Goal: Information Seeking & Learning: Learn about a topic

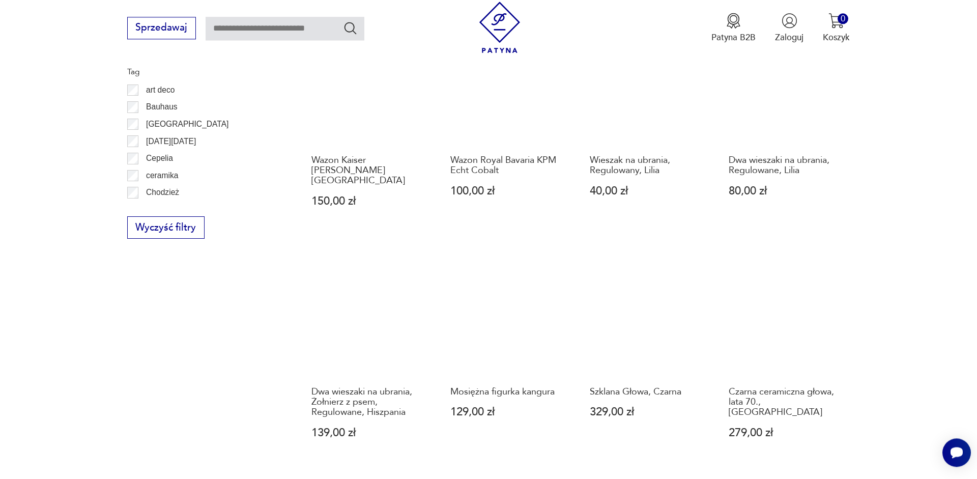
scroll to position [967, 0]
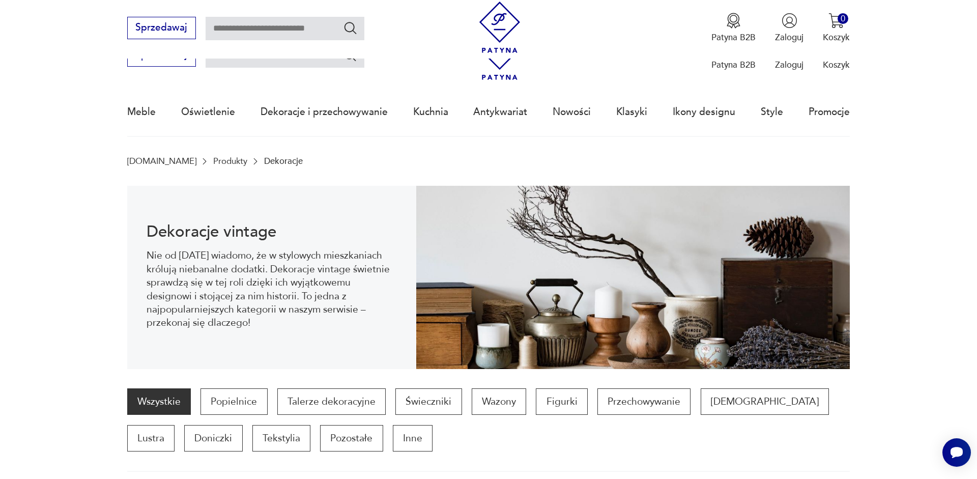
scroll to position [966, 0]
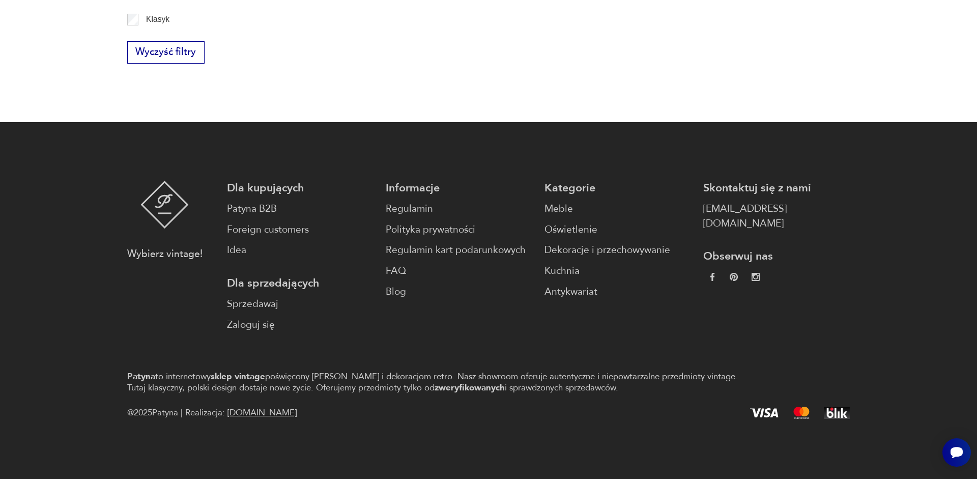
scroll to position [61, 0]
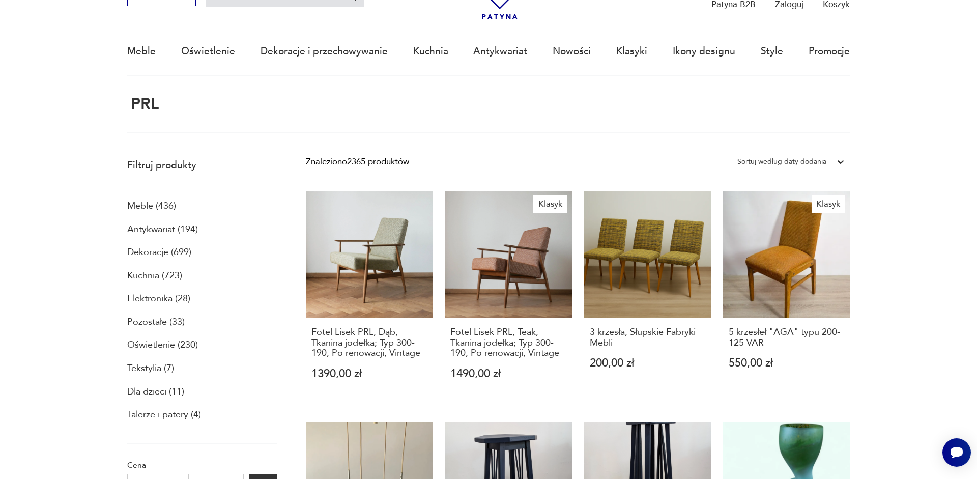
click at [157, 297] on p "Elektronika (28)" at bounding box center [158, 298] width 63 height 17
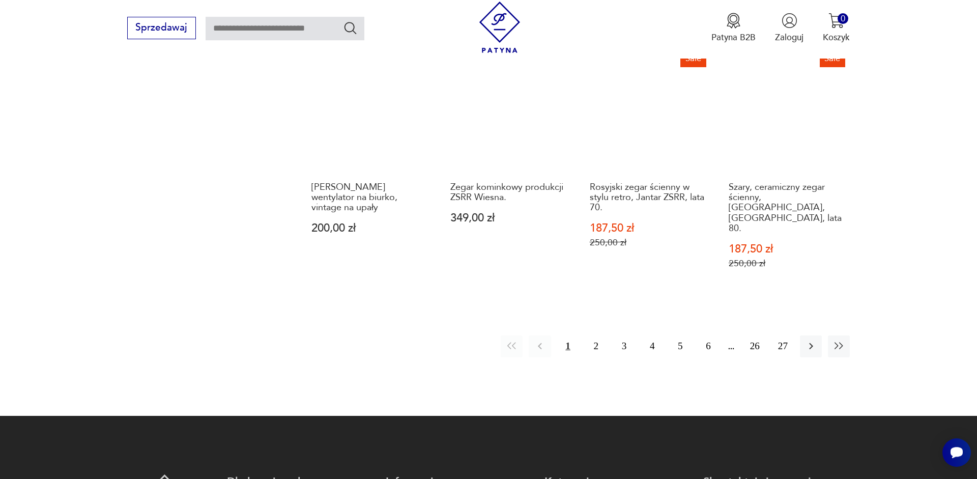
scroll to position [1070, 0]
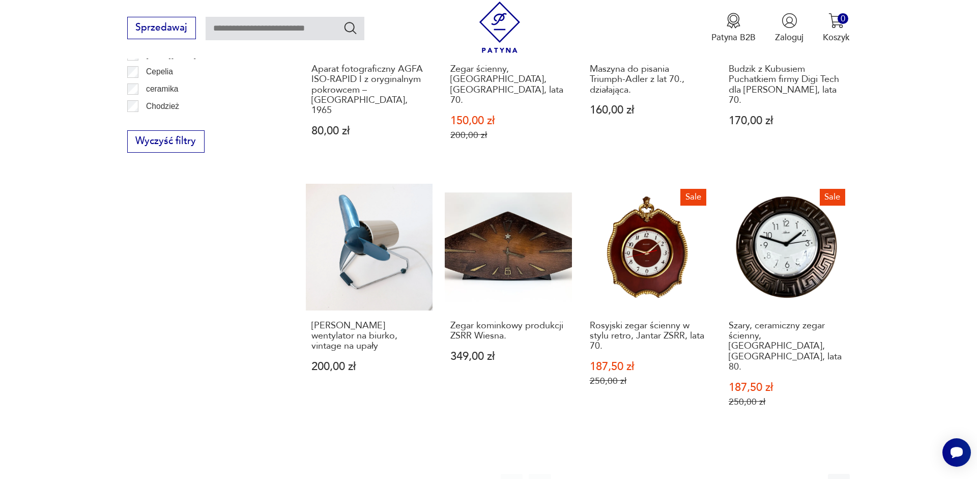
click at [804, 474] on button "button" at bounding box center [811, 485] width 22 height 22
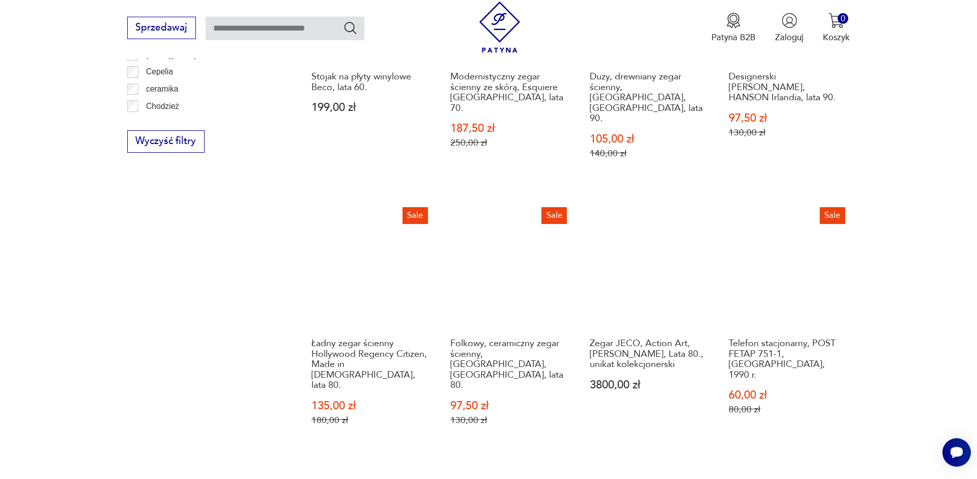
scroll to position [1098, 0]
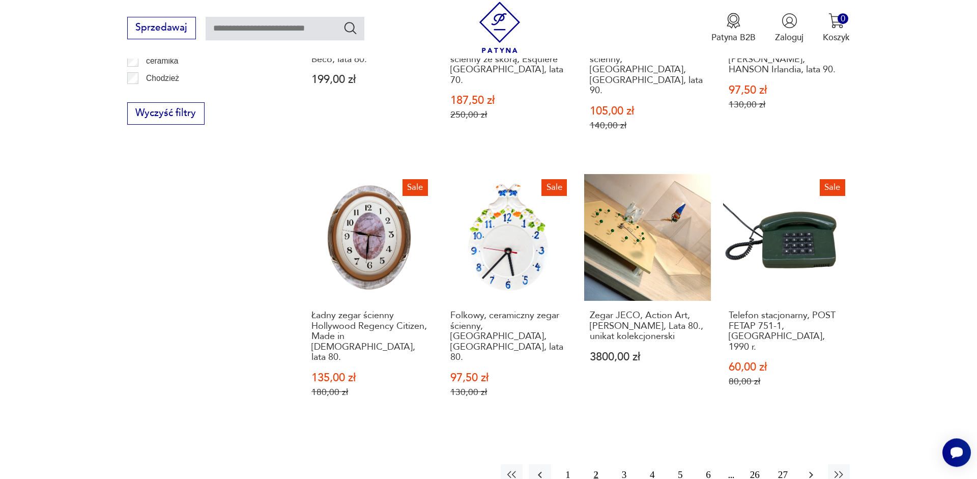
click at [814, 469] on icon "button" at bounding box center [811, 475] width 12 height 12
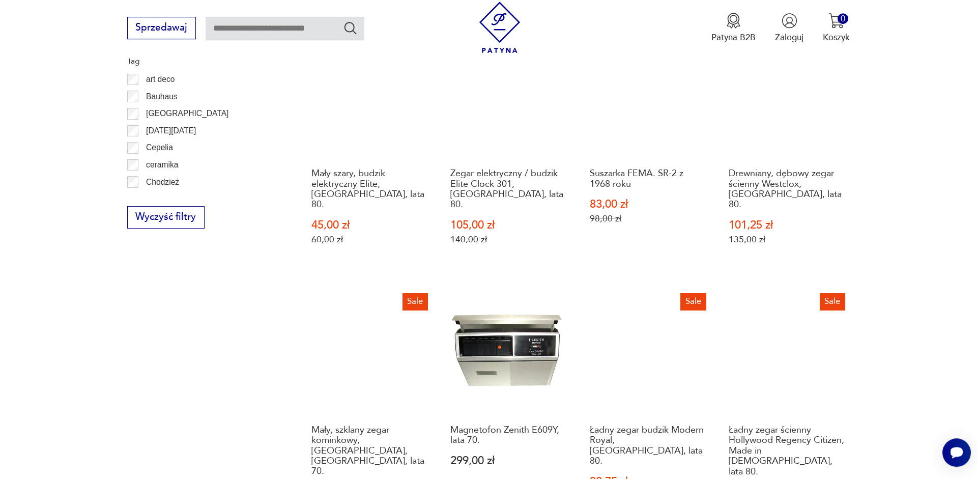
scroll to position [1133, 0]
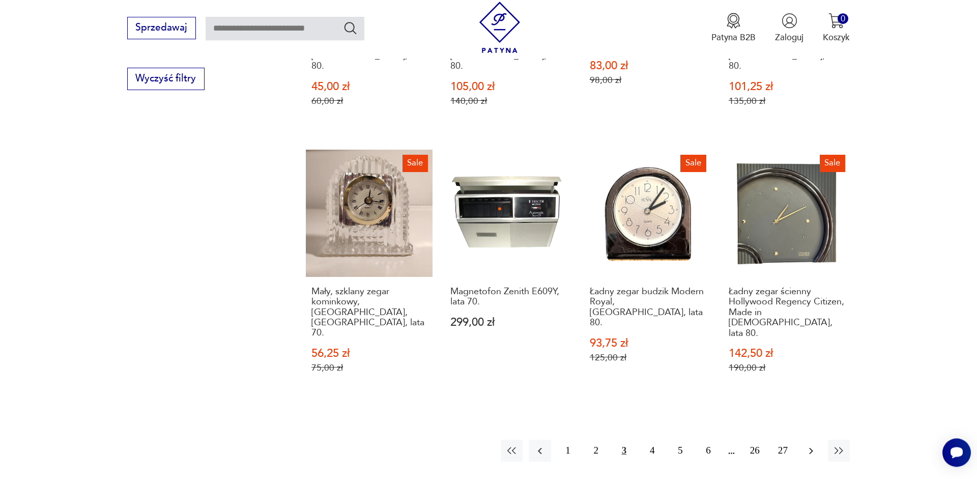
click at [805, 445] on icon "button" at bounding box center [811, 451] width 12 height 12
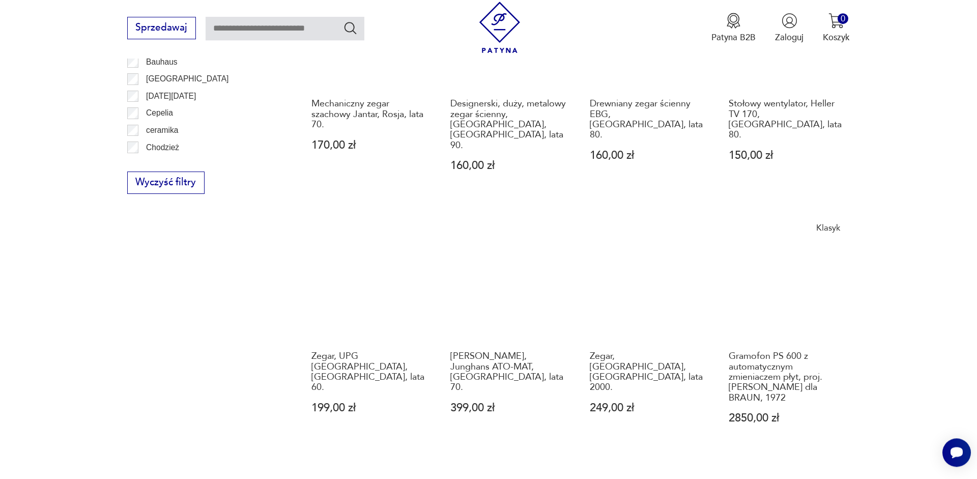
scroll to position [1167, 0]
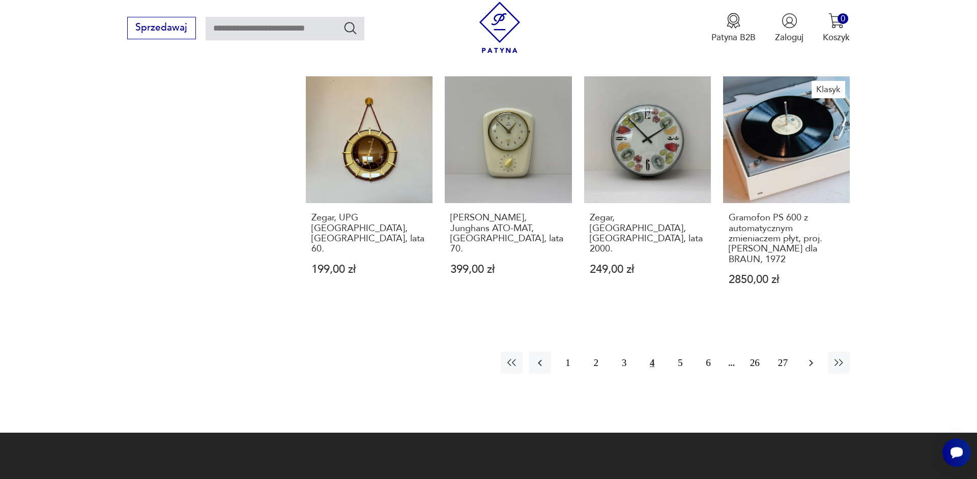
click at [815, 357] on icon "button" at bounding box center [811, 363] width 12 height 12
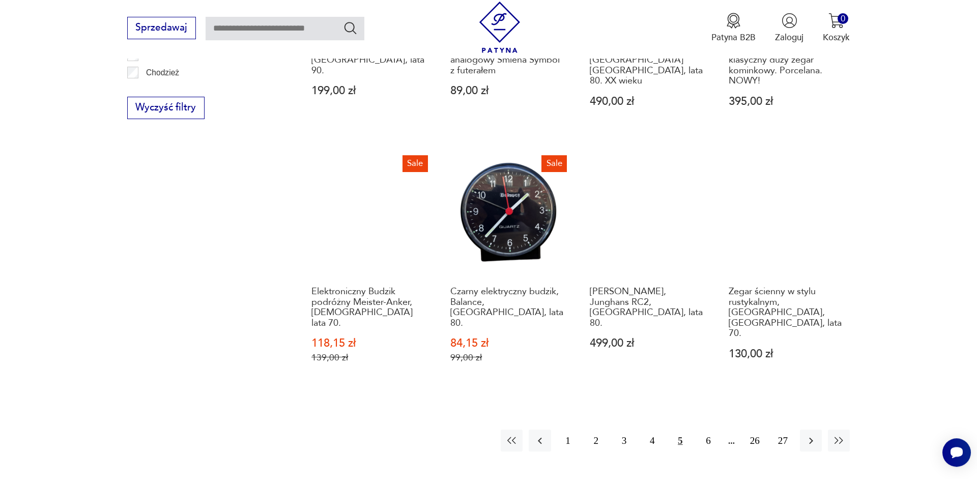
scroll to position [1202, 0]
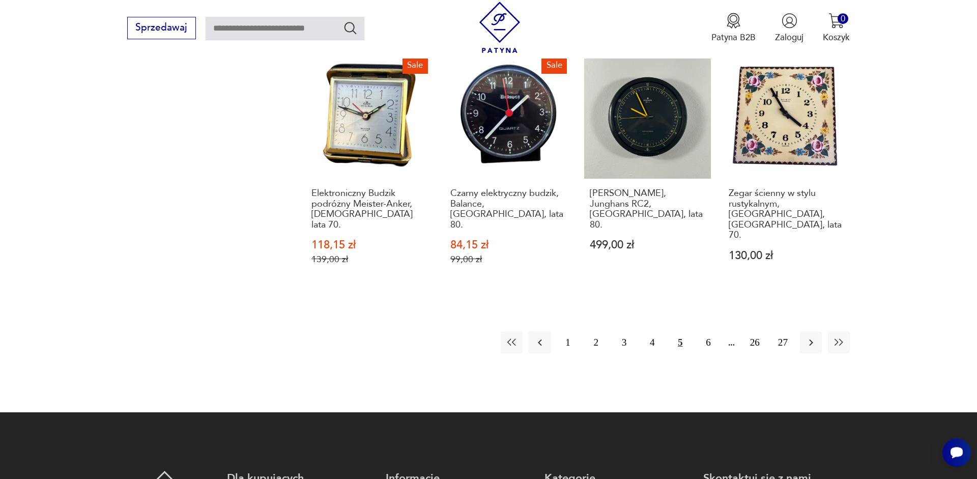
click at [797, 331] on div "1 2 3 4 5 6 26 27" at bounding box center [675, 342] width 349 height 22
click at [810, 336] on icon "button" at bounding box center [811, 342] width 12 height 12
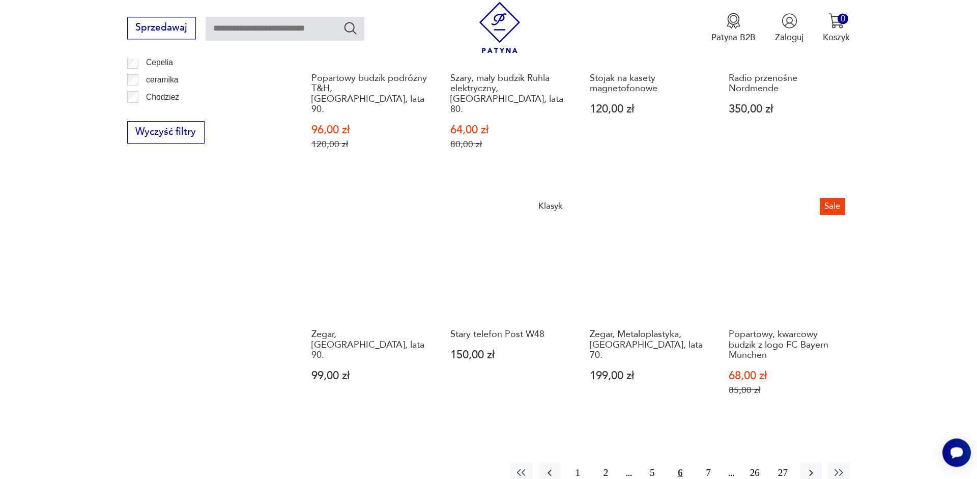
scroll to position [1167, 0]
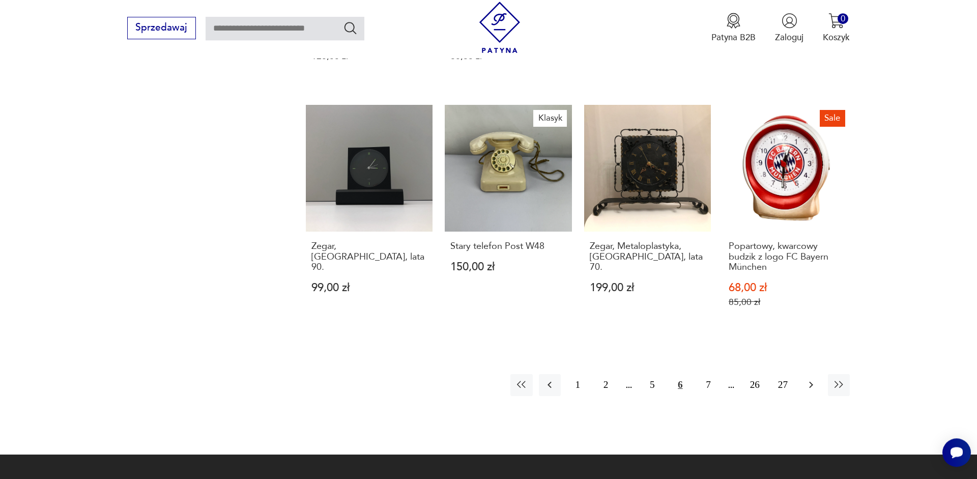
click at [812, 379] on icon "button" at bounding box center [811, 385] width 12 height 12
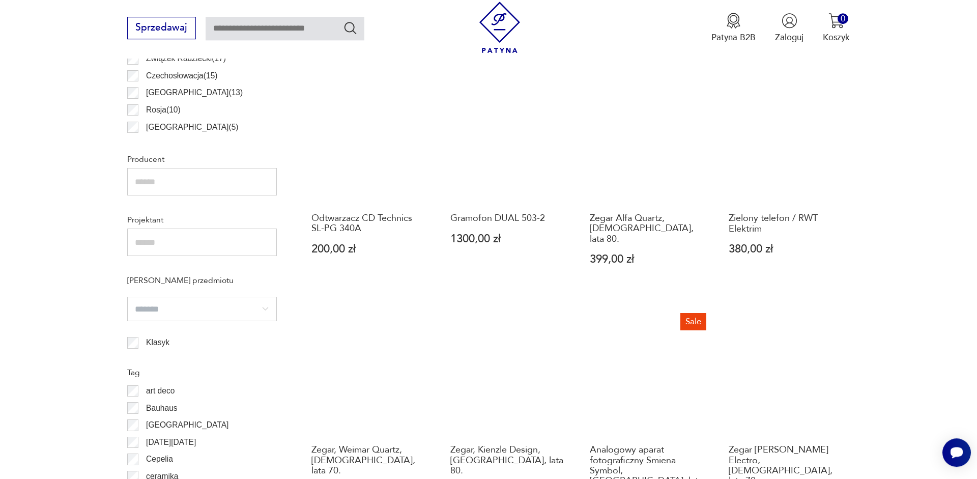
scroll to position [821, 0]
